Goal: Navigation & Orientation: Understand site structure

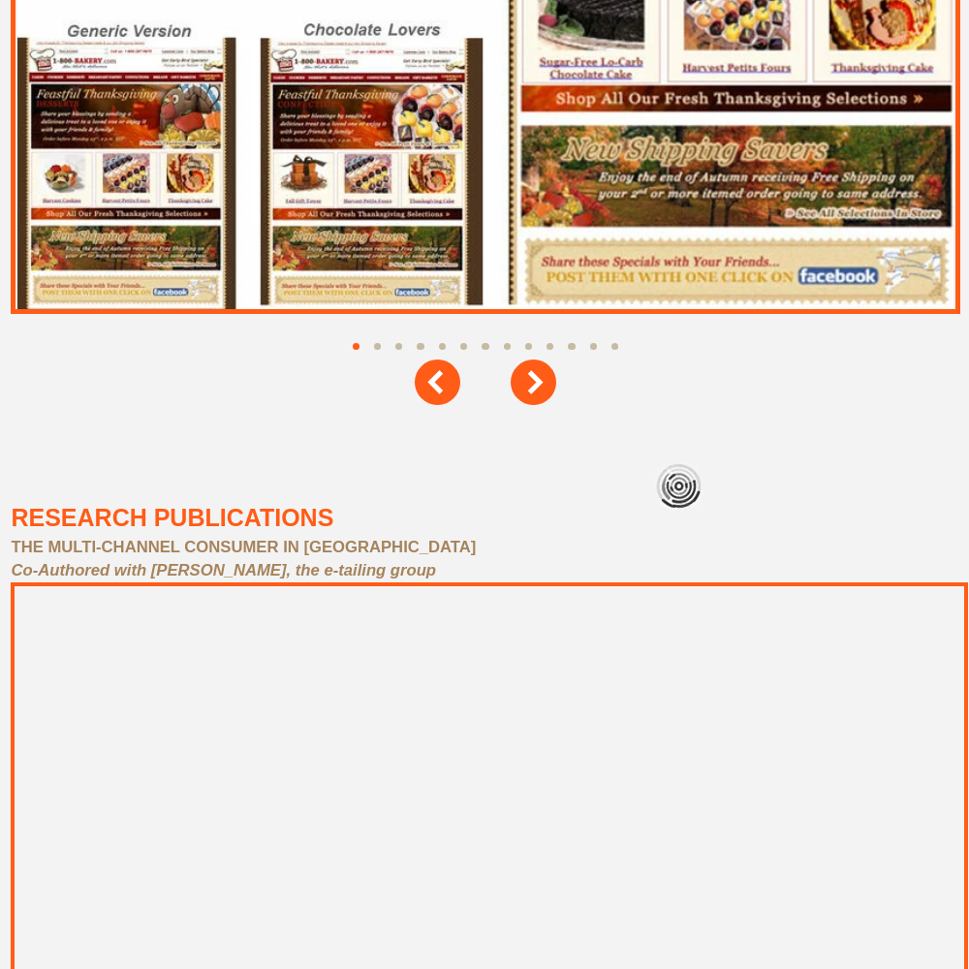
scroll to position [8718, 0]
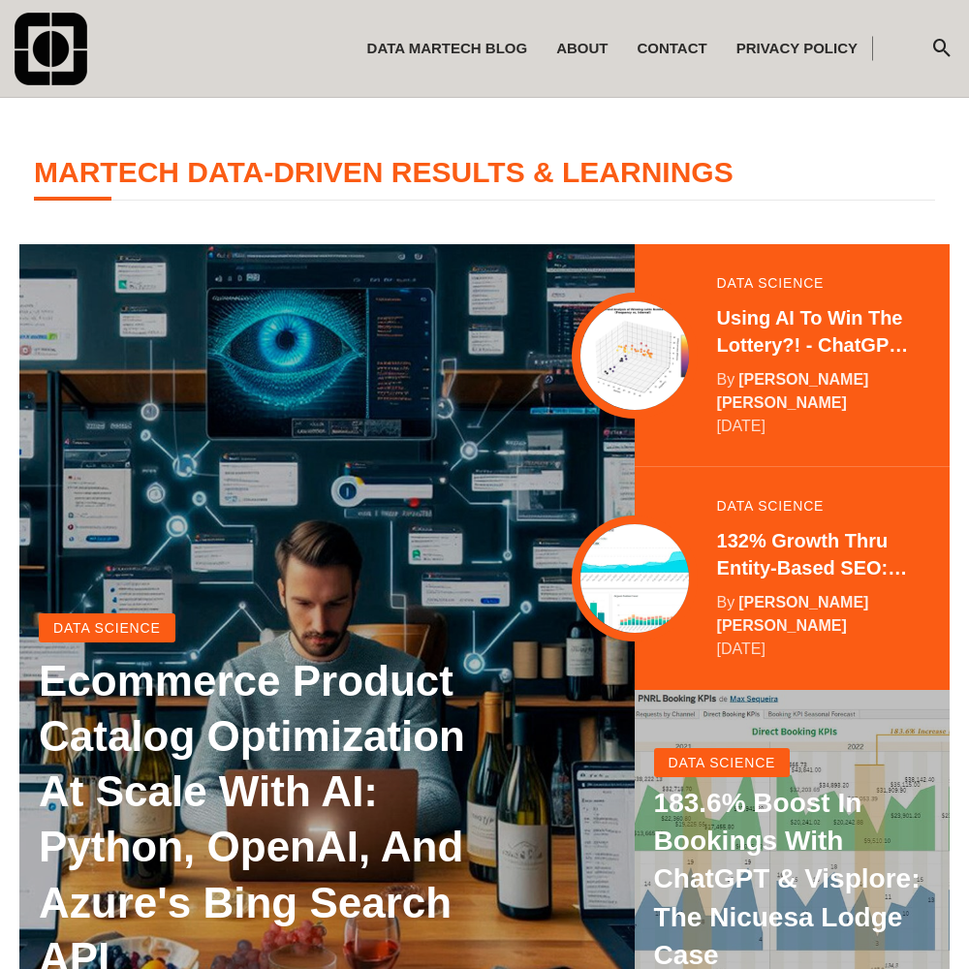
scroll to position [384, 0]
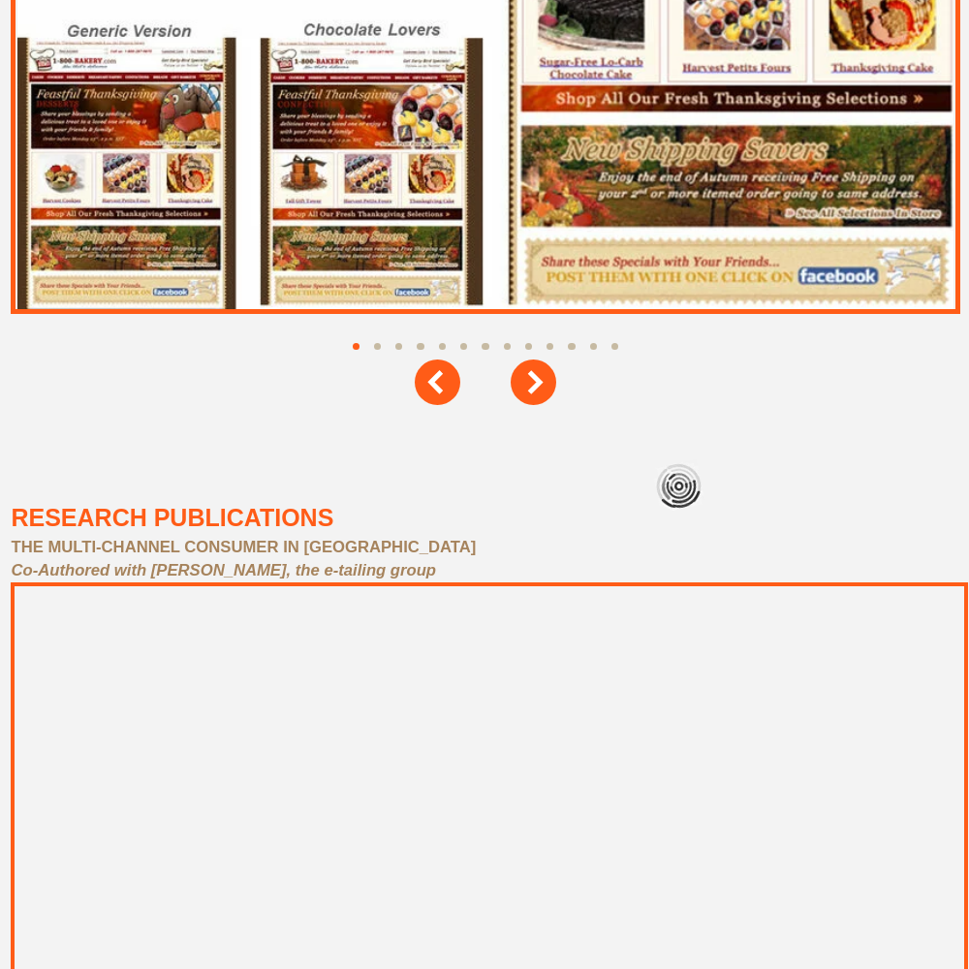
scroll to position [8718, 0]
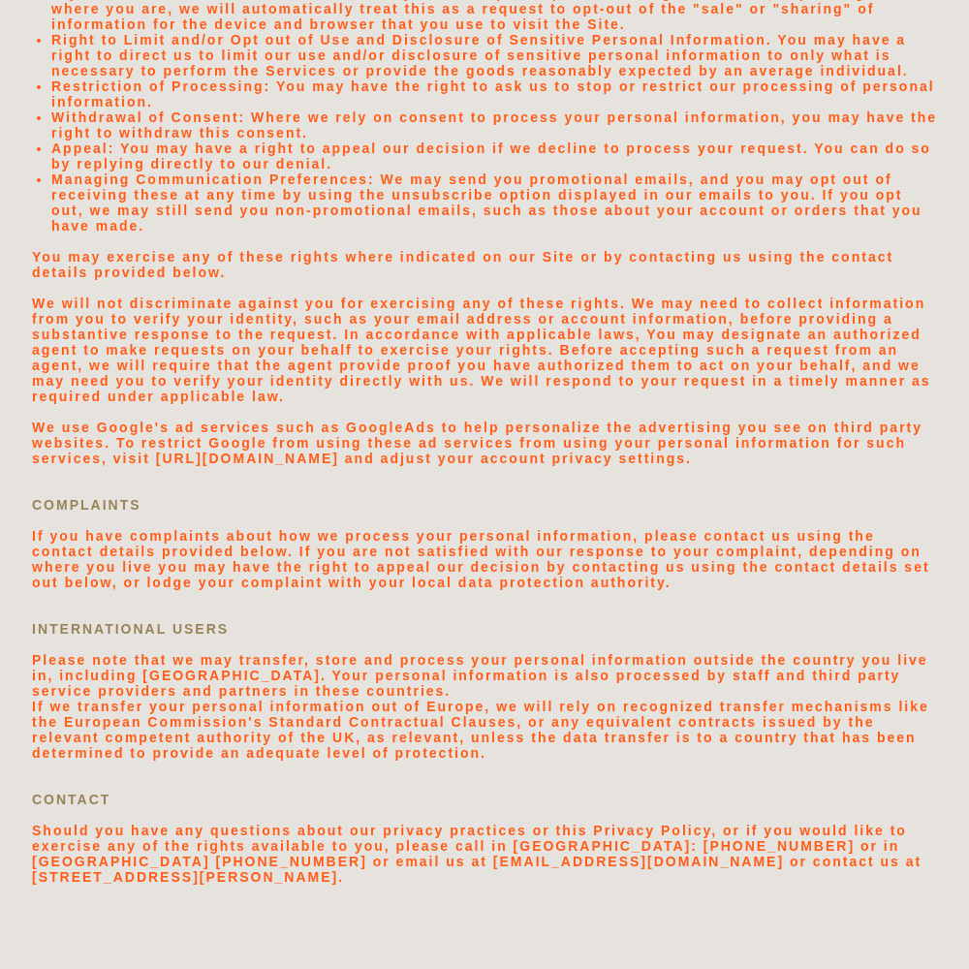
scroll to position [4117, 0]
